Goal: Check status: Check status

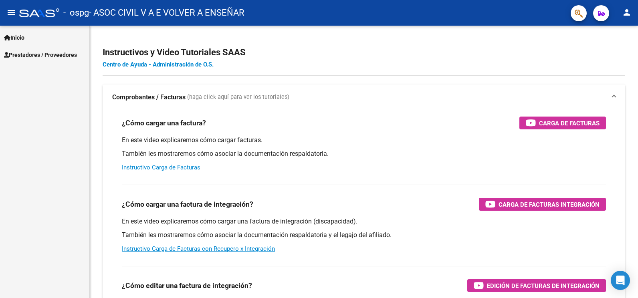
click at [34, 55] on span "Prestadores / Proveedores" at bounding box center [40, 55] width 73 height 9
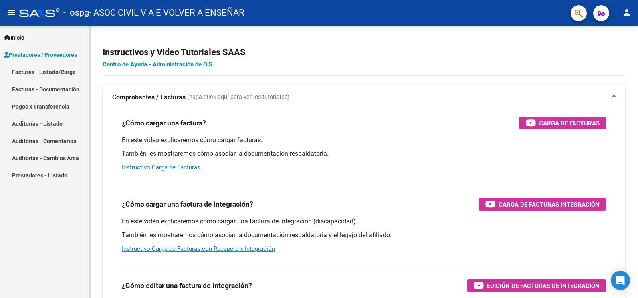
click at [61, 107] on link "Pagos x Transferencia" at bounding box center [44, 106] width 89 height 17
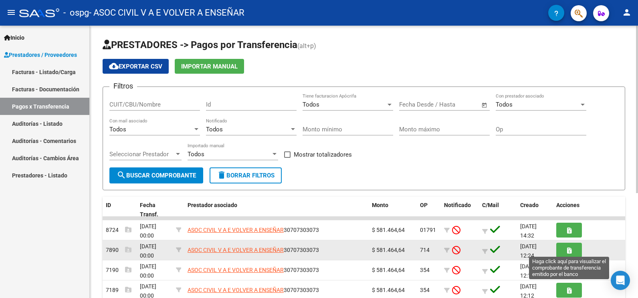
click at [562, 253] on button "button" at bounding box center [569, 250] width 26 height 15
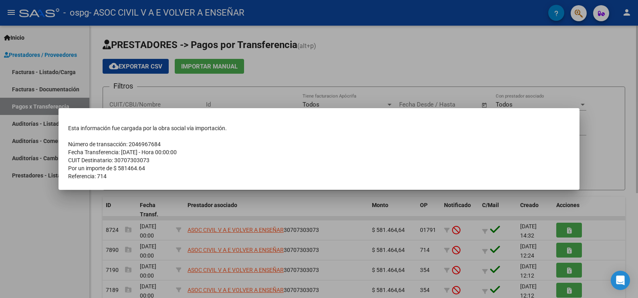
click at [576, 218] on div at bounding box center [319, 149] width 638 height 298
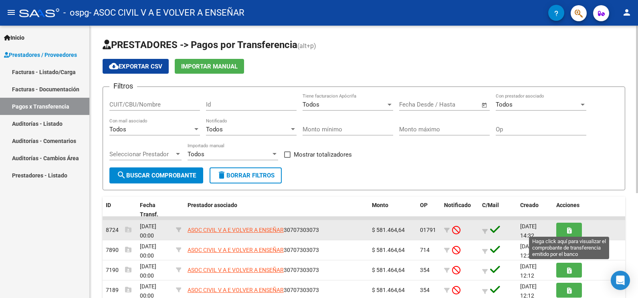
click at [573, 229] on button "button" at bounding box center [569, 230] width 26 height 15
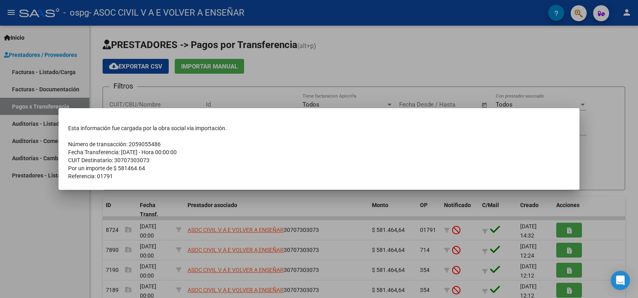
click at [456, 165] on td "Por un importe de $ 581464.64" at bounding box center [319, 168] width 502 height 8
click at [596, 137] on div at bounding box center [319, 149] width 638 height 298
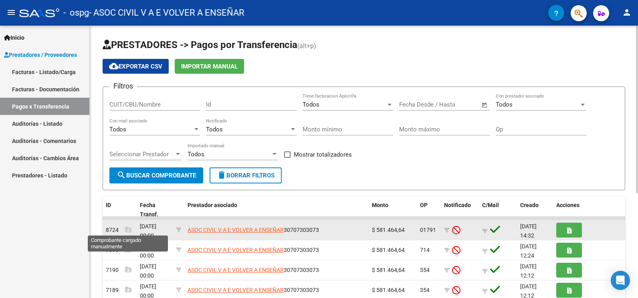
click at [128, 228] on icon at bounding box center [128, 229] width 6 height 6
click at [127, 229] on icon at bounding box center [128, 229] width 6 height 6
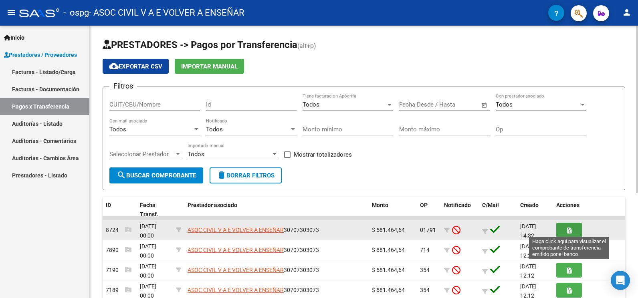
click at [560, 232] on button "button" at bounding box center [569, 230] width 26 height 15
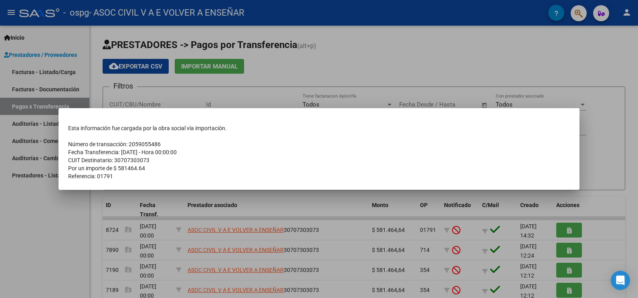
click at [581, 61] on div at bounding box center [319, 149] width 638 height 298
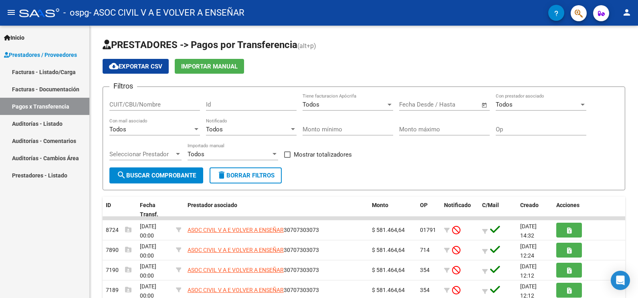
click at [59, 72] on link "Facturas - Listado/Carga" at bounding box center [44, 71] width 89 height 17
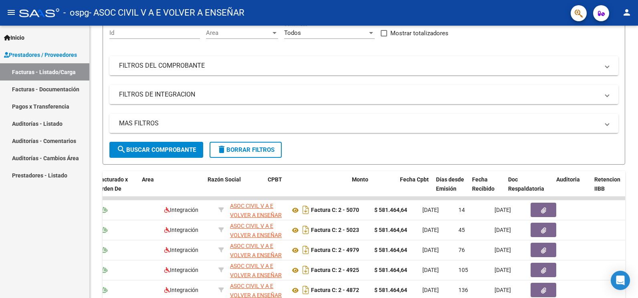
scroll to position [0, 299]
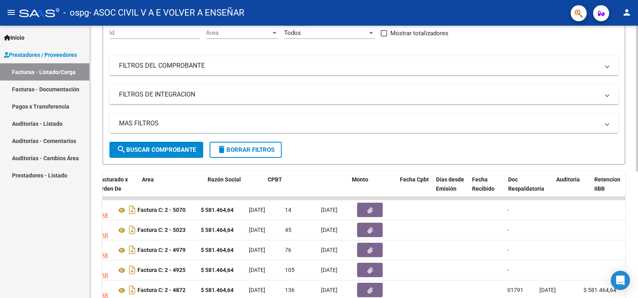
drag, startPoint x: 519, startPoint y: 264, endPoint x: 638, endPoint y: 270, distance: 118.8
click at [638, 270] on html "menu - ospg - ASOC CIVIL V A E VOLVER A ENSEÑAR person Inicio Instructivos Cont…" at bounding box center [319, 149] width 638 height 298
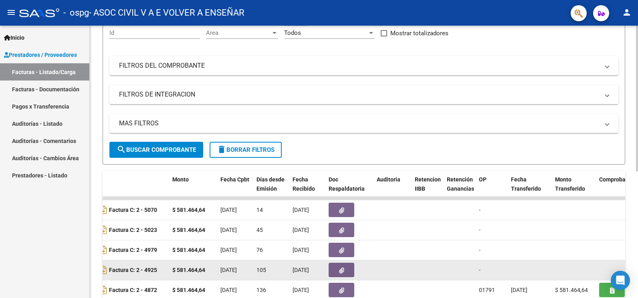
click at [435, 278] on datatable-body-cell at bounding box center [428, 271] width 32 height 20
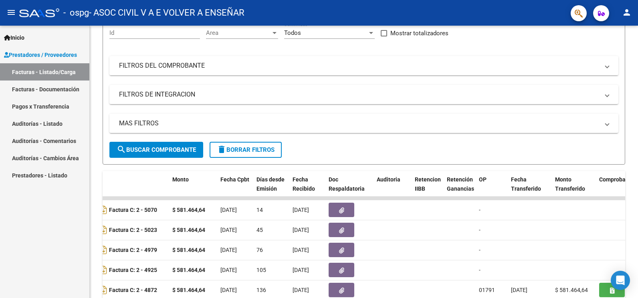
drag, startPoint x: 426, startPoint y: 273, endPoint x: -2, endPoint y: 222, distance: 430.8
click at [0, 222] on html "menu - ospg - ASOC CIVIL V A E VOLVER A ENSEÑAR person Inicio Instructivos Cont…" at bounding box center [319, 149] width 638 height 298
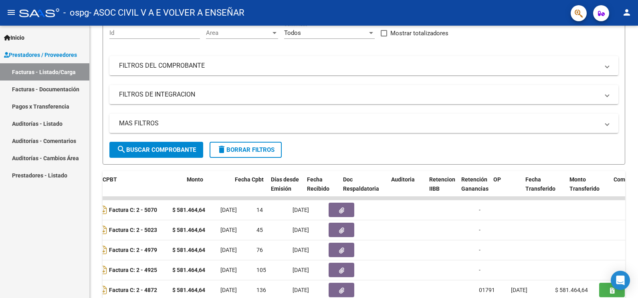
scroll to position [0, 0]
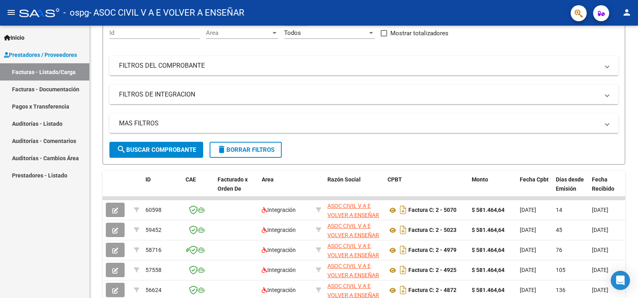
drag, startPoint x: 190, startPoint y: 236, endPoint x: -2, endPoint y: 228, distance: 192.2
click at [0, 228] on html "menu - ospg - ASOC CIVIL V A E VOLVER A ENSEÑAR person Inicio Instructivos Cont…" at bounding box center [319, 149] width 638 height 298
click at [365, 103] on mat-expansion-panel-header "FILTROS DE INTEGRACION" at bounding box center [363, 94] width 509 height 19
